Goal: Navigation & Orientation: Find specific page/section

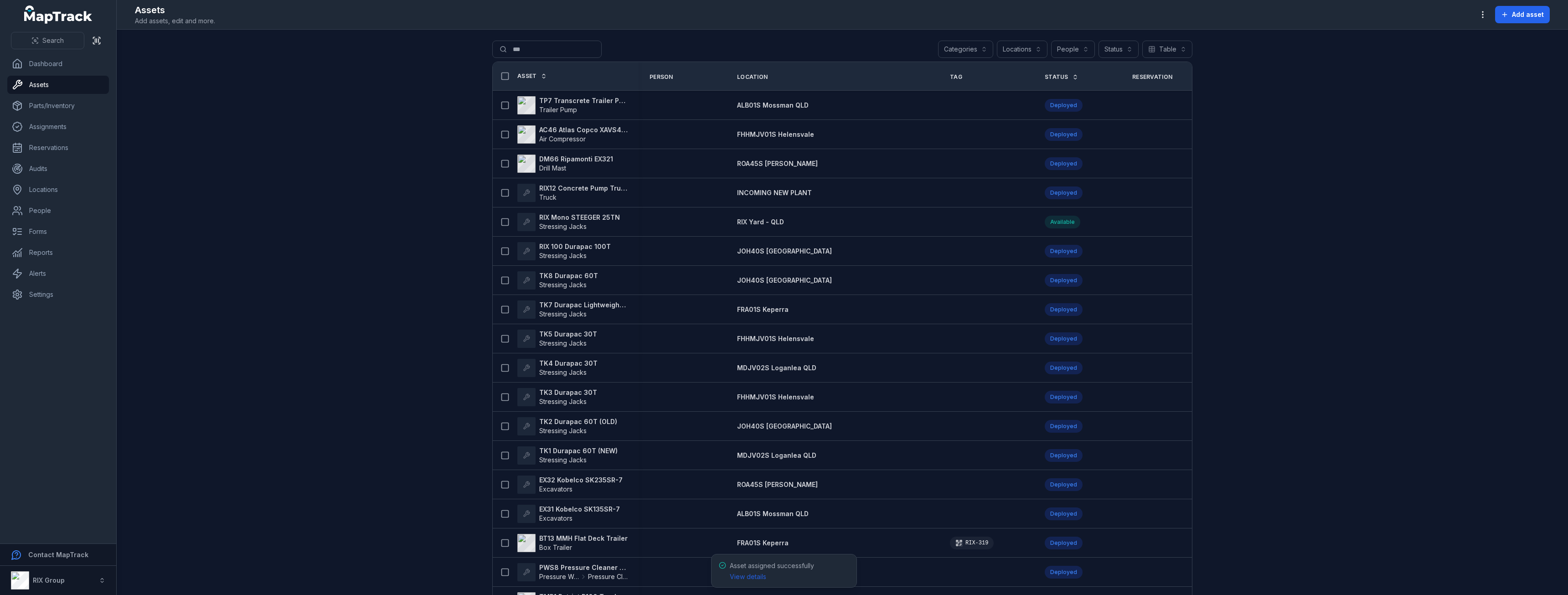
scroll to position [273, 0]
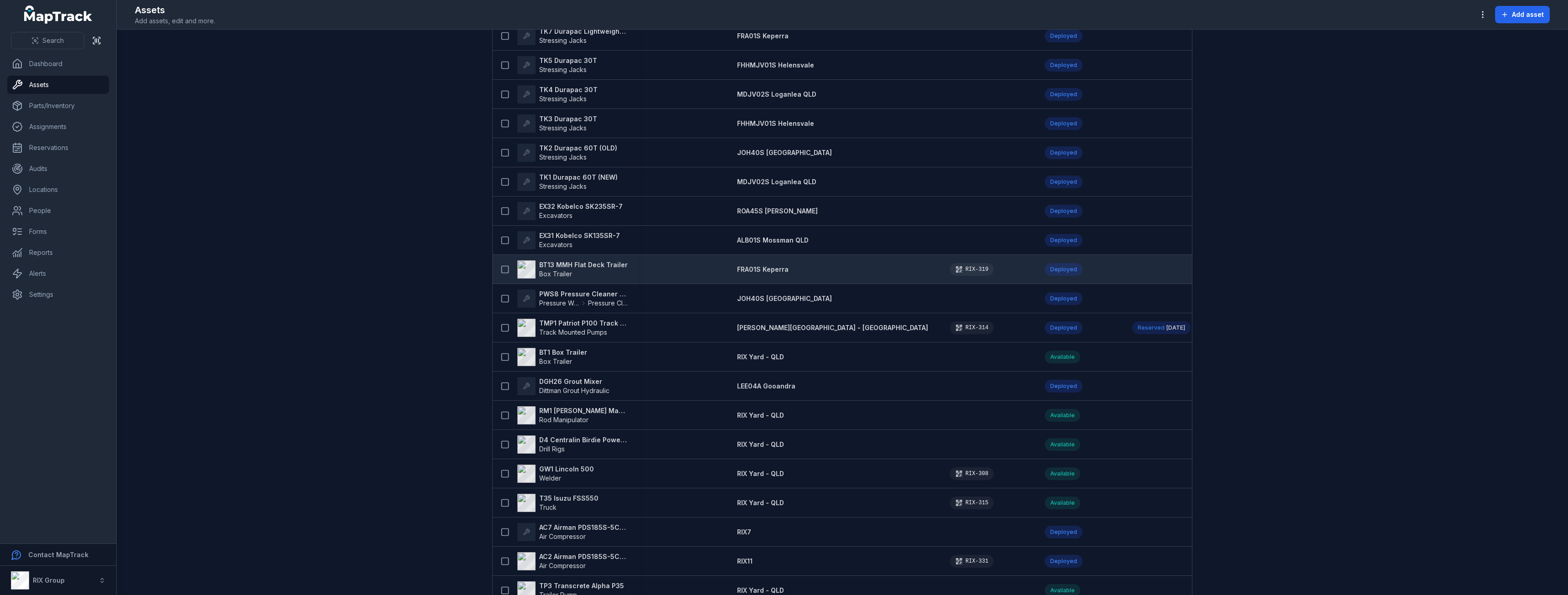
click at [557, 268] on strong "BT13 MMH Flat Deck Trailer" at bounding box center [583, 264] width 88 height 9
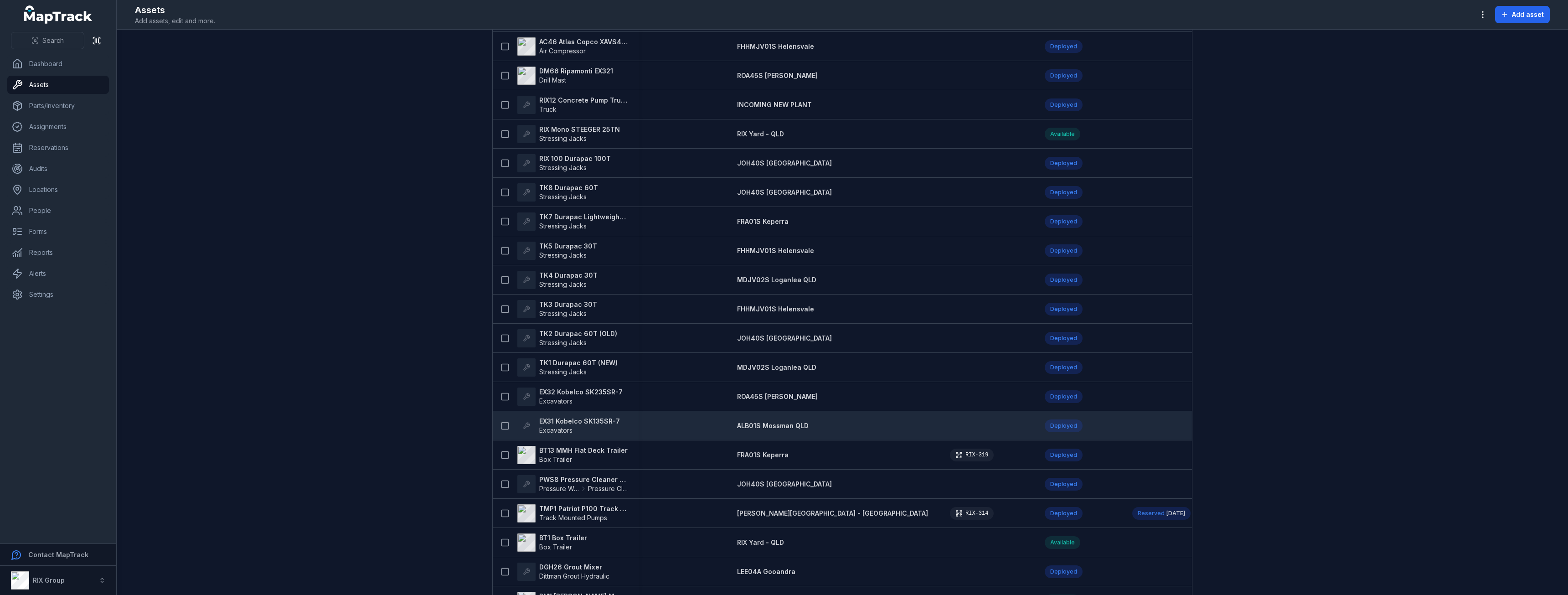
scroll to position [91, 0]
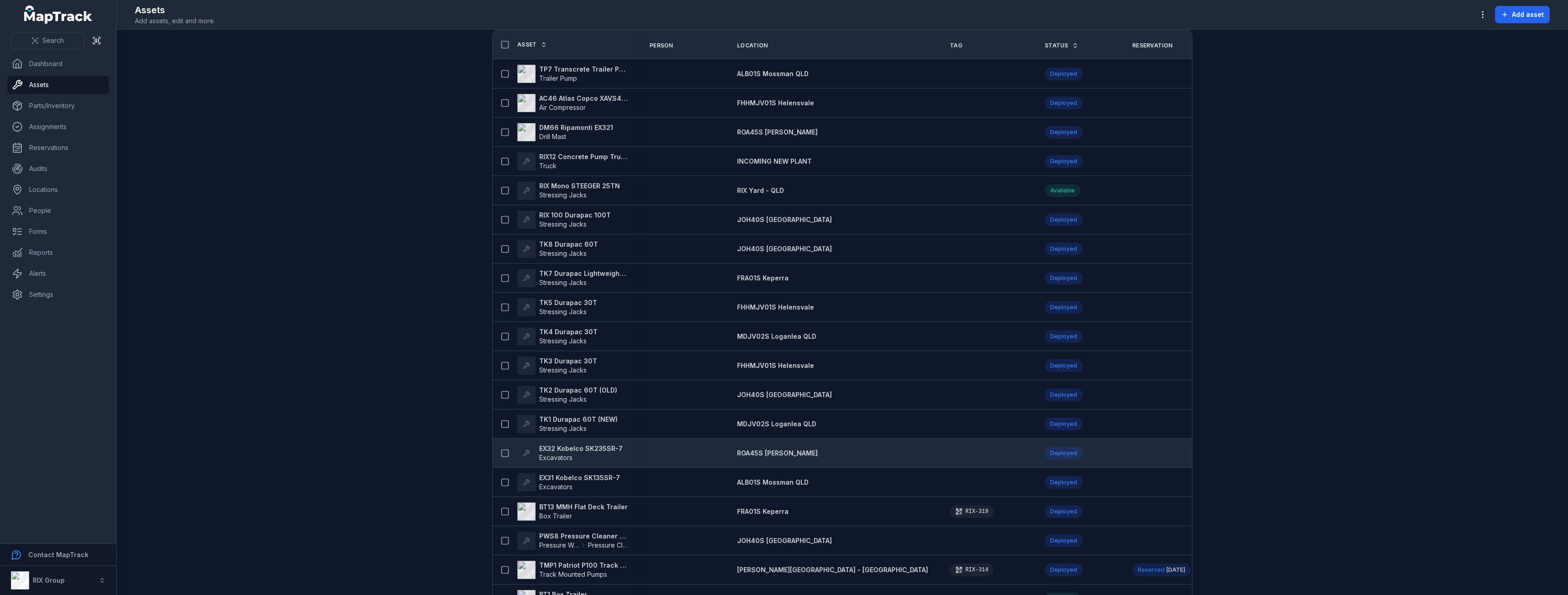
scroll to position [137, 0]
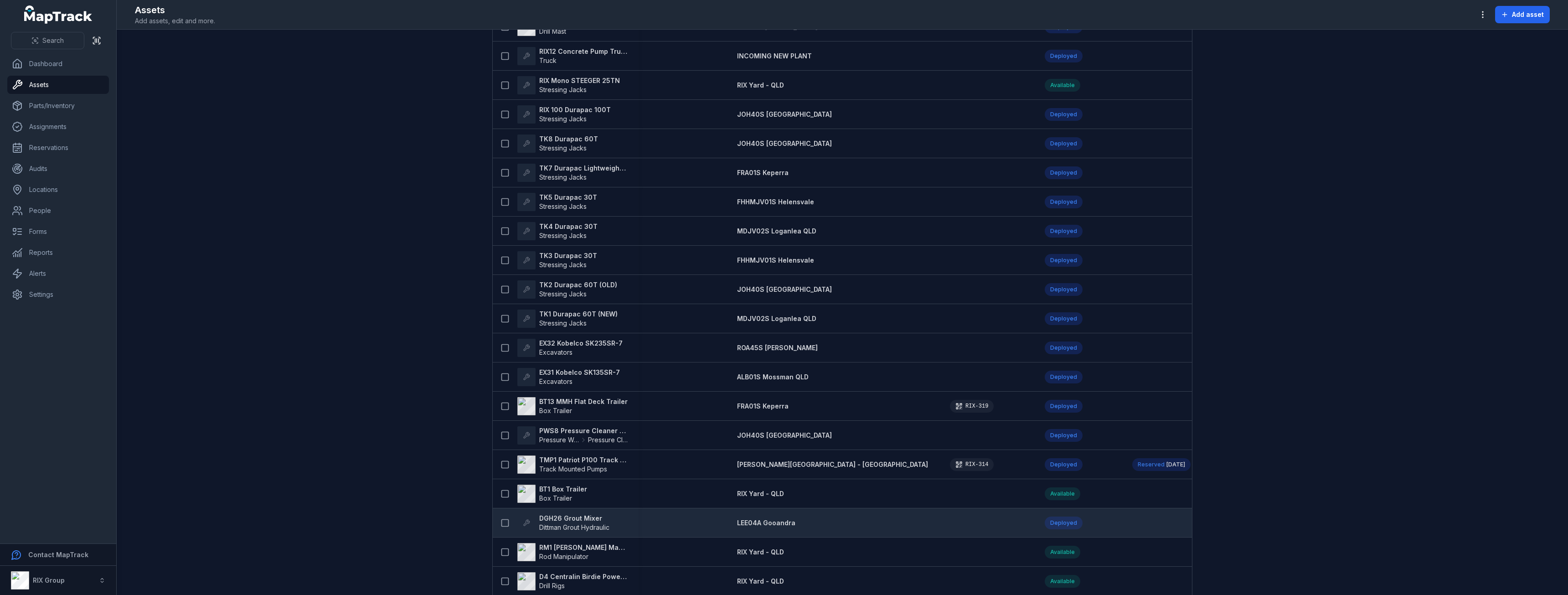
click at [557, 520] on strong "DGH26 Grout Mixer" at bounding box center [574, 518] width 70 height 9
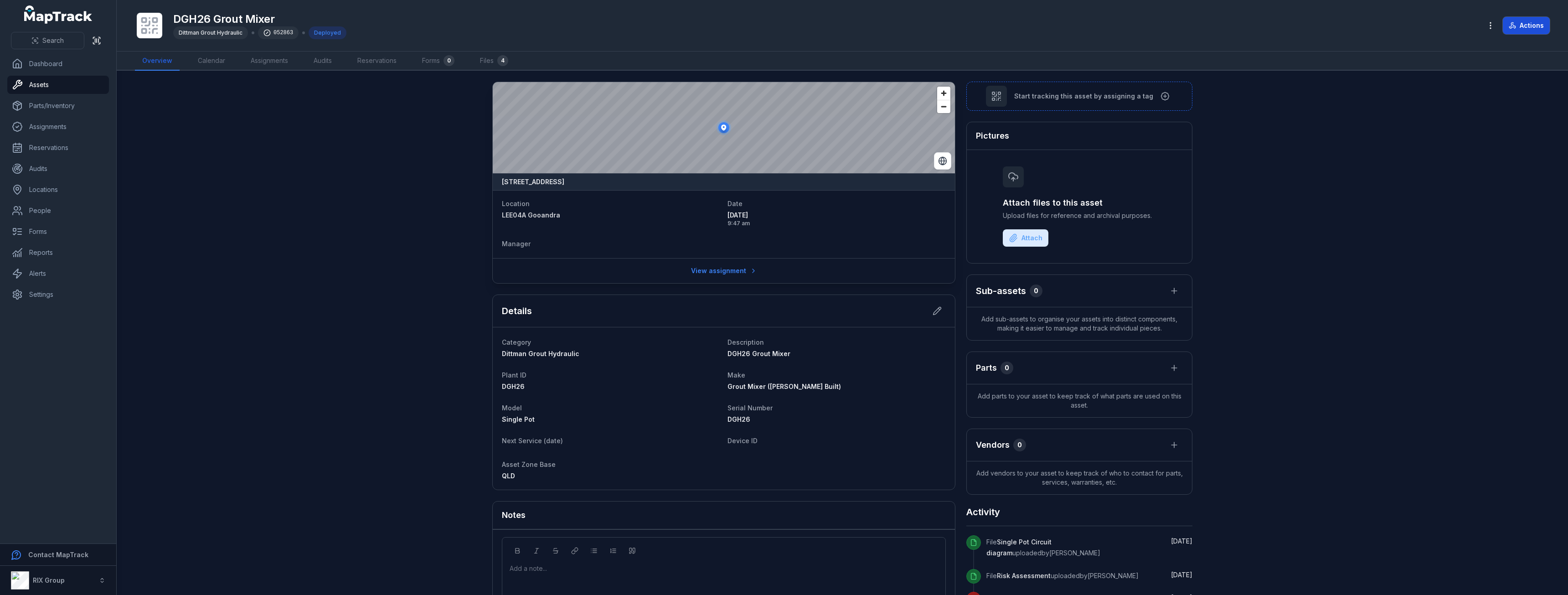
click at [1509, 28] on icon at bounding box center [1512, 25] width 7 height 7
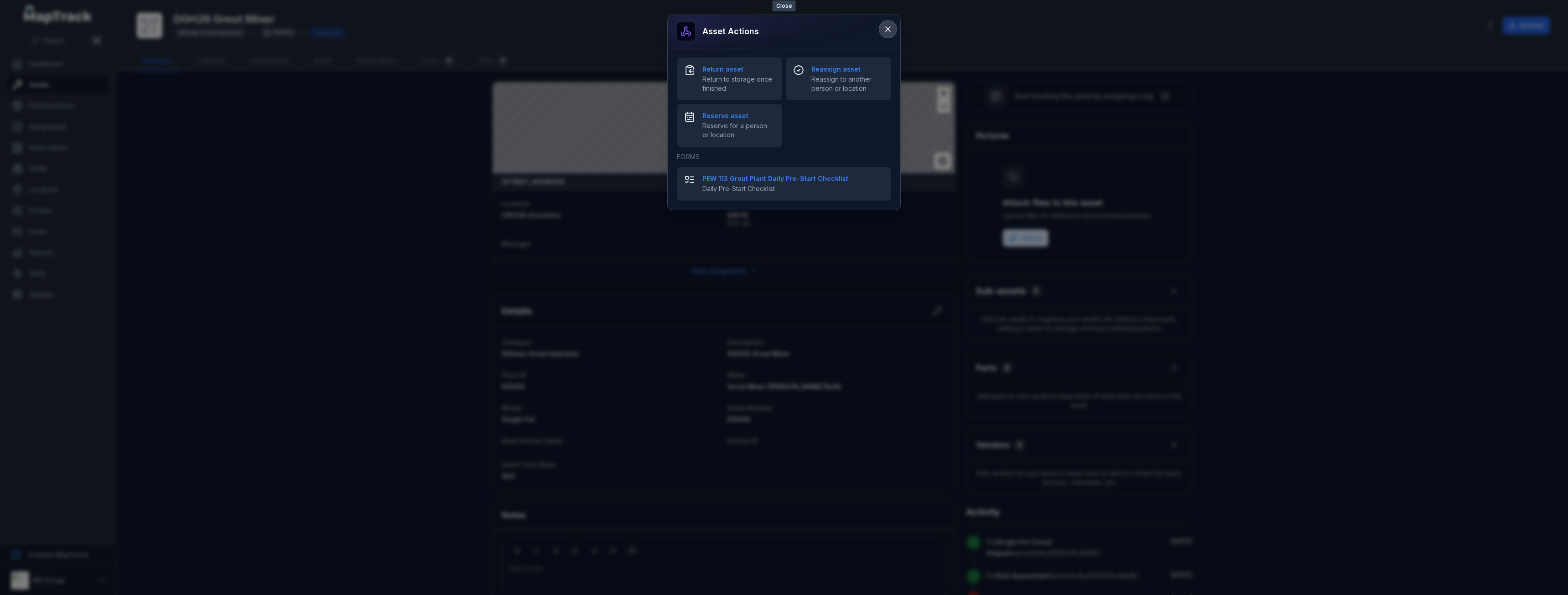
click at [888, 32] on icon at bounding box center [887, 29] width 9 height 9
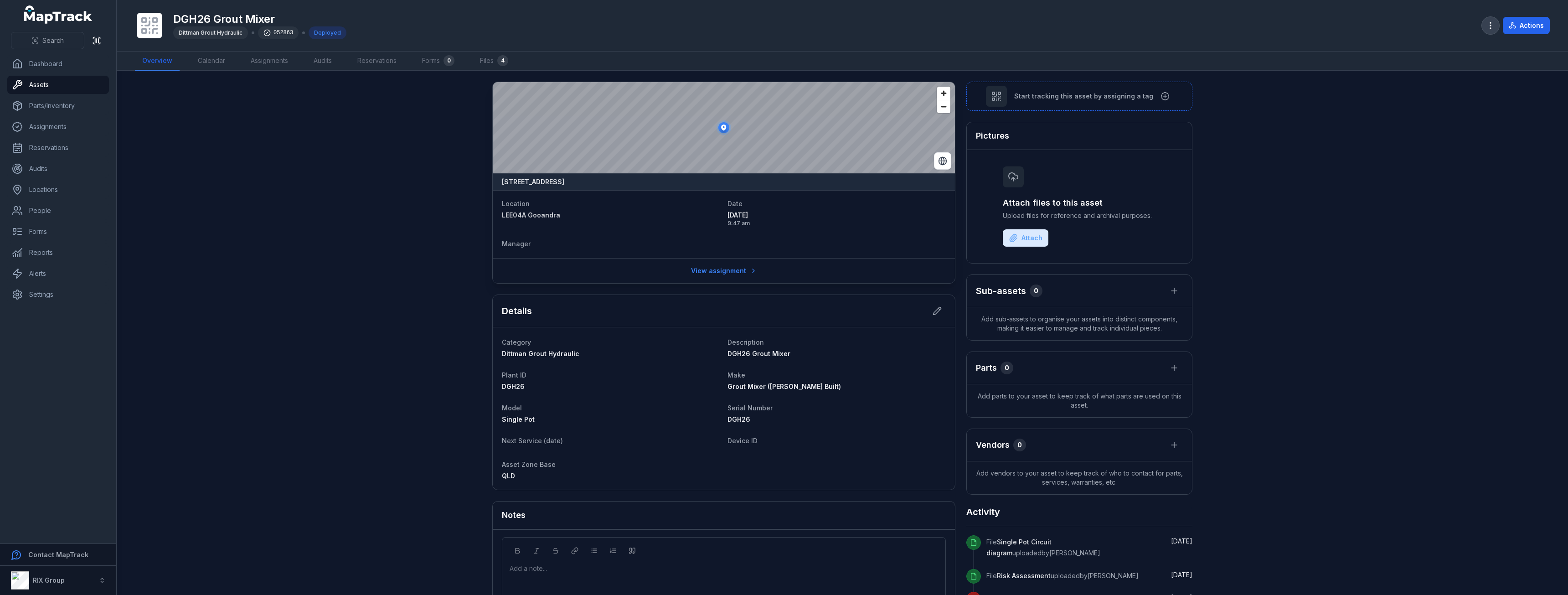
click at [1497, 27] on button "button" at bounding box center [1490, 25] width 18 height 18
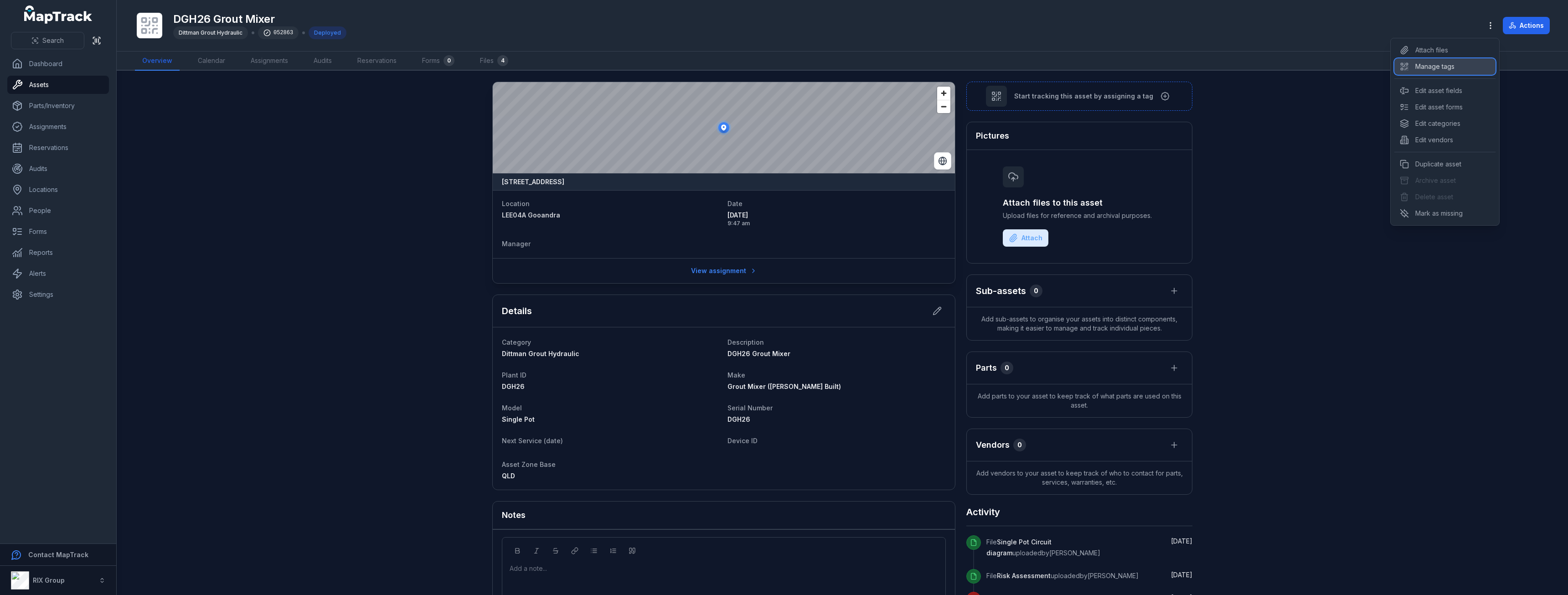
click at [1457, 69] on div "Manage tags" at bounding box center [1444, 66] width 101 height 16
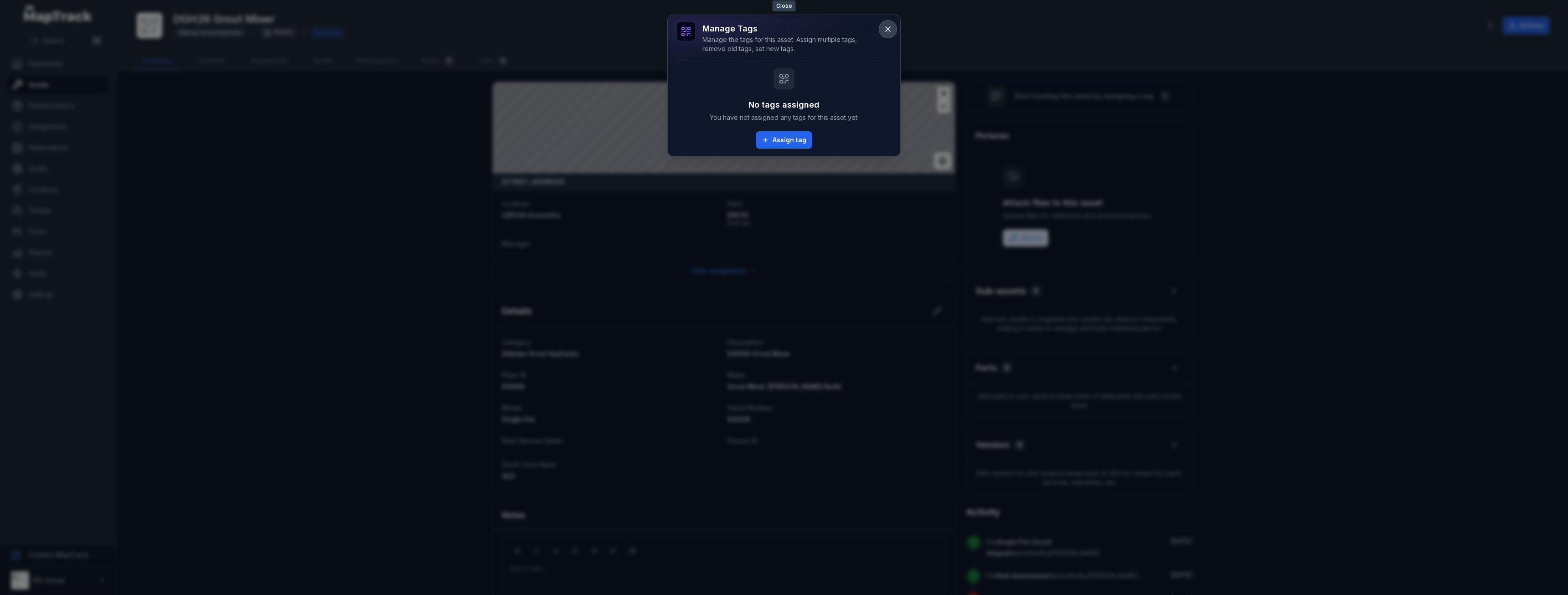
click at [891, 35] on button at bounding box center [888, 29] width 18 height 18
